Goal: Task Accomplishment & Management: Use online tool/utility

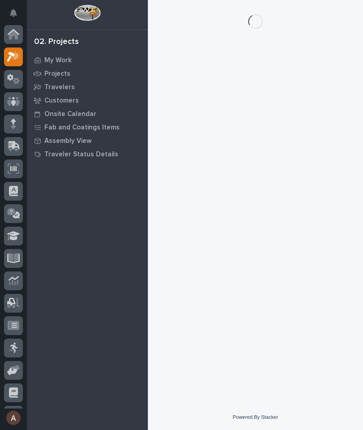
scroll to position [22, 0]
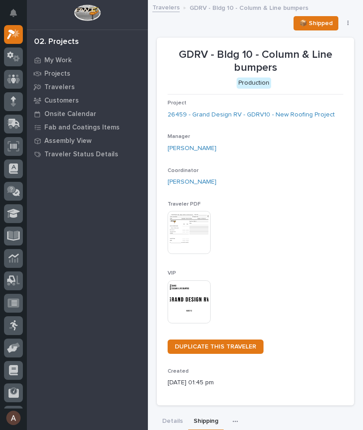
click at [5, 122] on div at bounding box center [13, 124] width 19 height 19
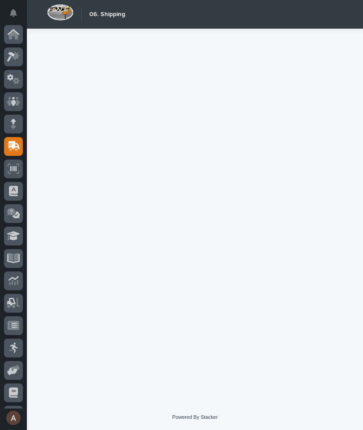
scroll to position [42, 0]
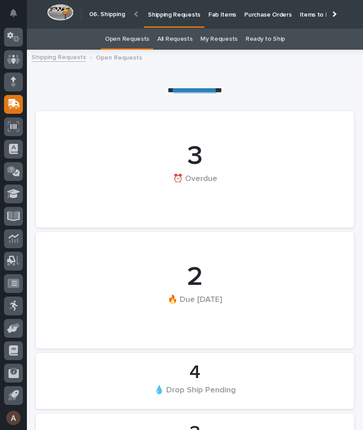
click at [223, 10] on p "Fab Items" at bounding box center [222, 9] width 28 height 19
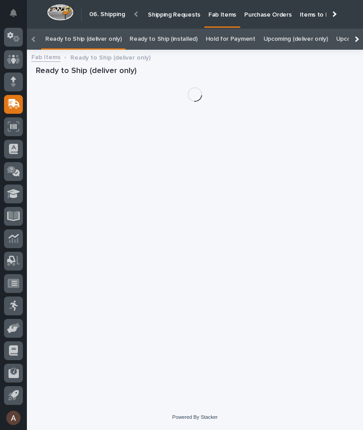
scroll to position [0, -113]
click at [359, 29] on div at bounding box center [356, 39] width 14 height 21
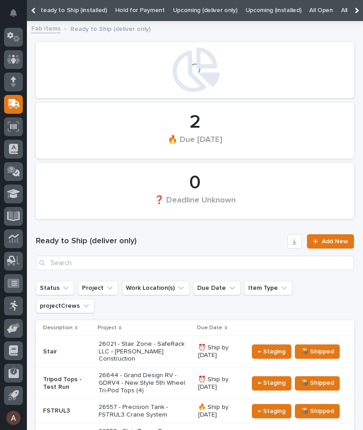
click at [341, 12] on link "All" at bounding box center [344, 10] width 6 height 21
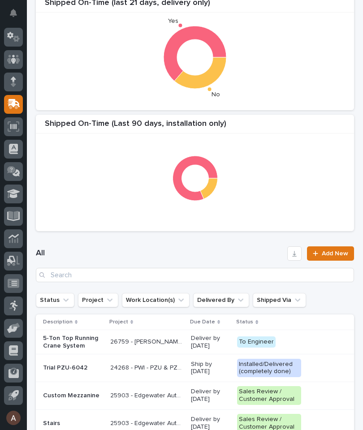
scroll to position [196, 0]
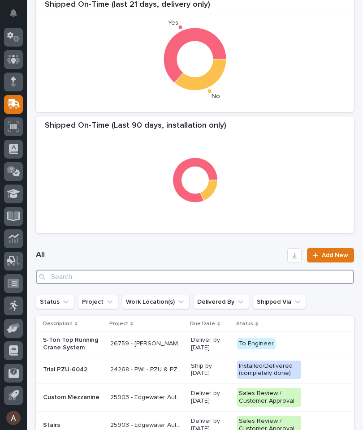
click at [236, 272] on input "Search" at bounding box center [195, 277] width 318 height 14
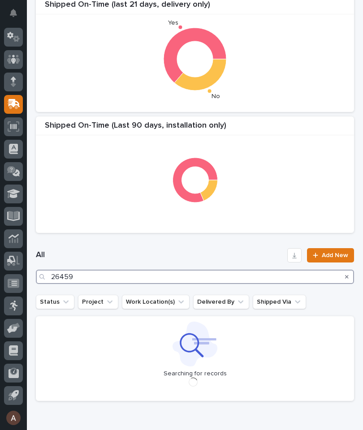
type input "26459"
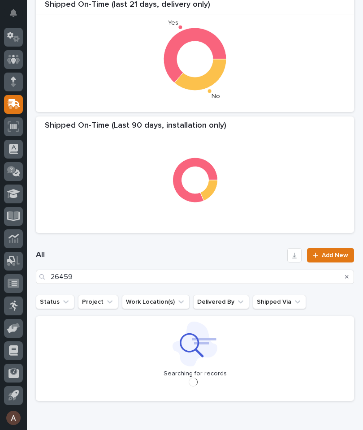
click at [199, 246] on div "All 26459 Add New" at bounding box center [195, 266] width 318 height 57
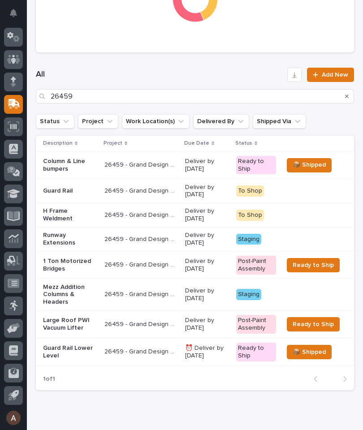
scroll to position [377, 0]
click at [81, 240] on p "Runway Extensions" at bounding box center [70, 239] width 54 height 15
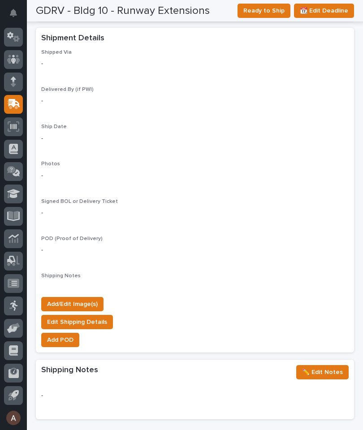
click at [94, 299] on span "Add/Edit Image(s)" at bounding box center [72, 304] width 51 height 11
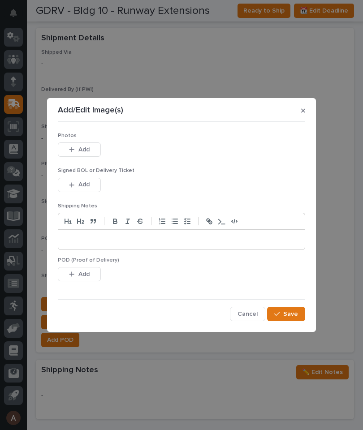
click at [93, 153] on button "Add" at bounding box center [79, 150] width 43 height 14
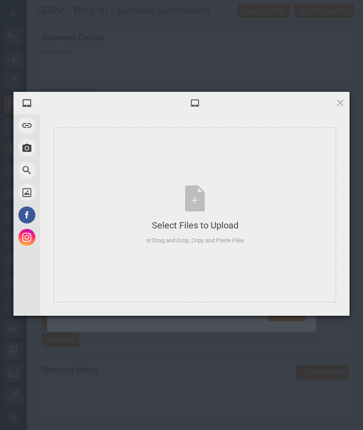
click at [299, 249] on div "Select Files to Upload or Drag and Drop, Copy and Paste Files" at bounding box center [195, 215] width 282 height 175
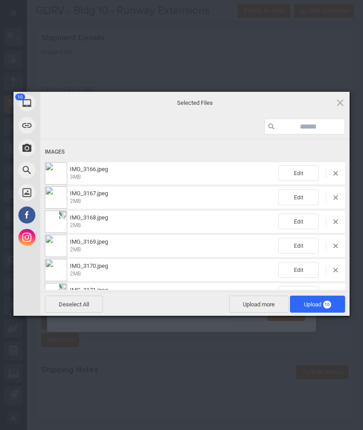
click at [322, 303] on span "Upload 10" at bounding box center [317, 304] width 27 height 7
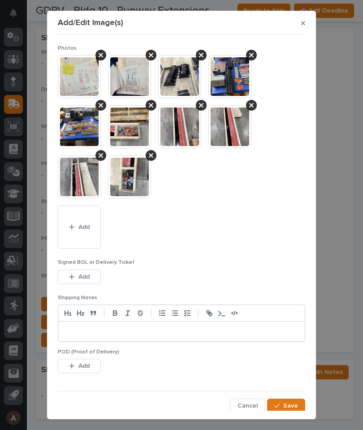
click at [295, 407] on span "Save" at bounding box center [290, 406] width 15 height 8
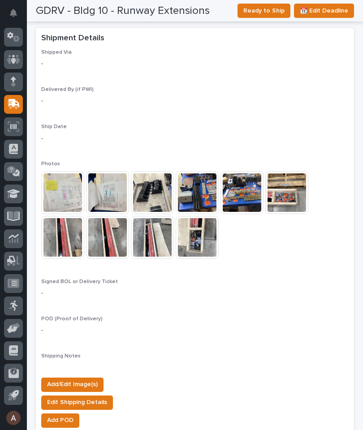
click at [266, 9] on span "Ready to Ship" at bounding box center [263, 10] width 41 height 11
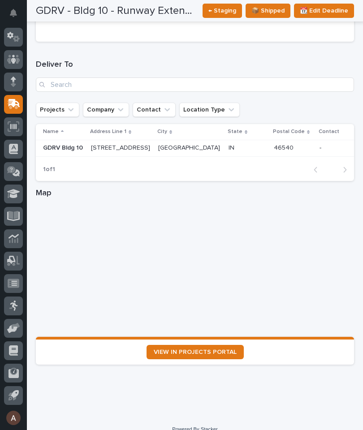
scroll to position [1223, 0]
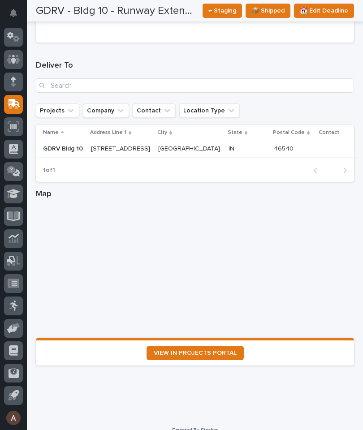
click at [213, 350] on span "VIEW IN PROJECTS PORTAL" at bounding box center [195, 353] width 83 height 6
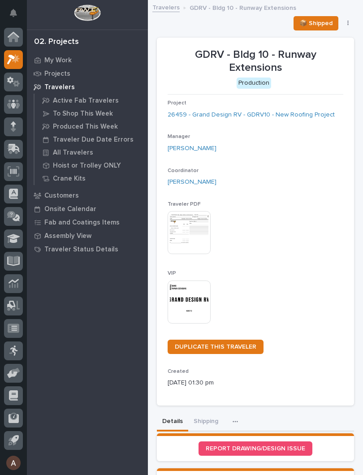
click at [202, 293] on img at bounding box center [189, 302] width 43 height 43
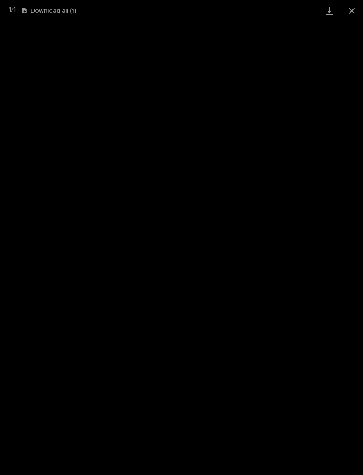
click at [331, 8] on link "Download" at bounding box center [329, 10] width 22 height 21
